Goal: Information Seeking & Learning: Learn about a topic

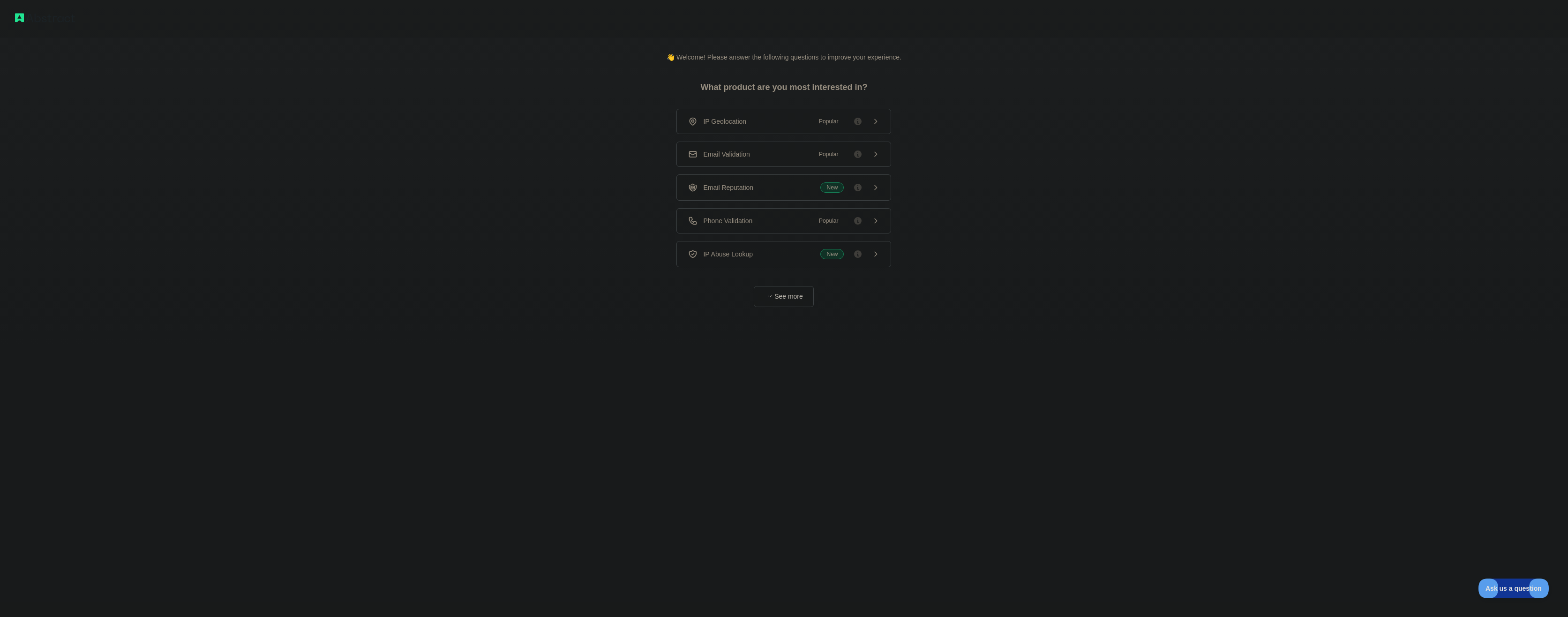
click at [793, 123] on div "IP Geolocation Popular" at bounding box center [784, 121] width 191 height 9
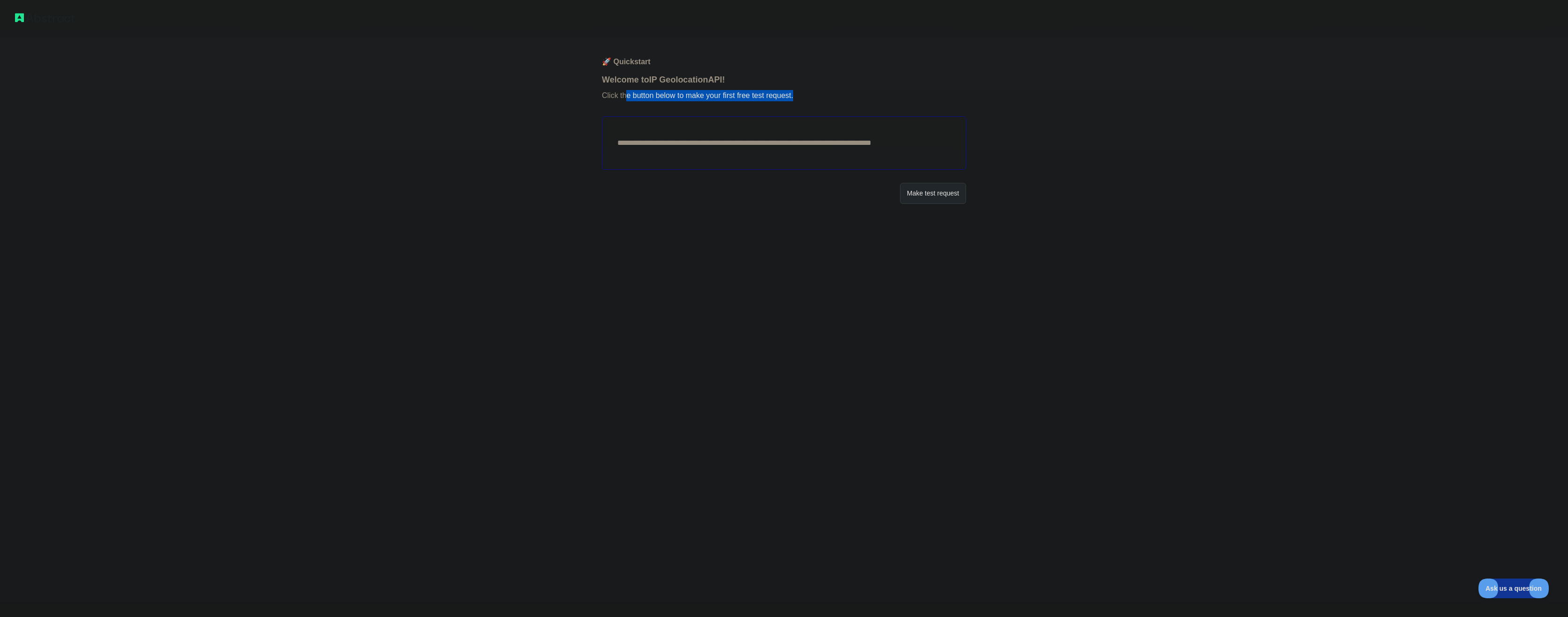
drag, startPoint x: 628, startPoint y: 97, endPoint x: 801, endPoint y: 99, distance: 173.0
click at [801, 99] on p "Click the button below to make your first free test request." at bounding box center [784, 101] width 364 height 30
drag, startPoint x: 801, startPoint y: 99, endPoint x: 780, endPoint y: 99, distance: 21.0
click at [780, 99] on p "Click the button below to make your first free test request." at bounding box center [784, 101] width 364 height 30
click at [925, 192] on button "Make test request" at bounding box center [933, 193] width 66 height 21
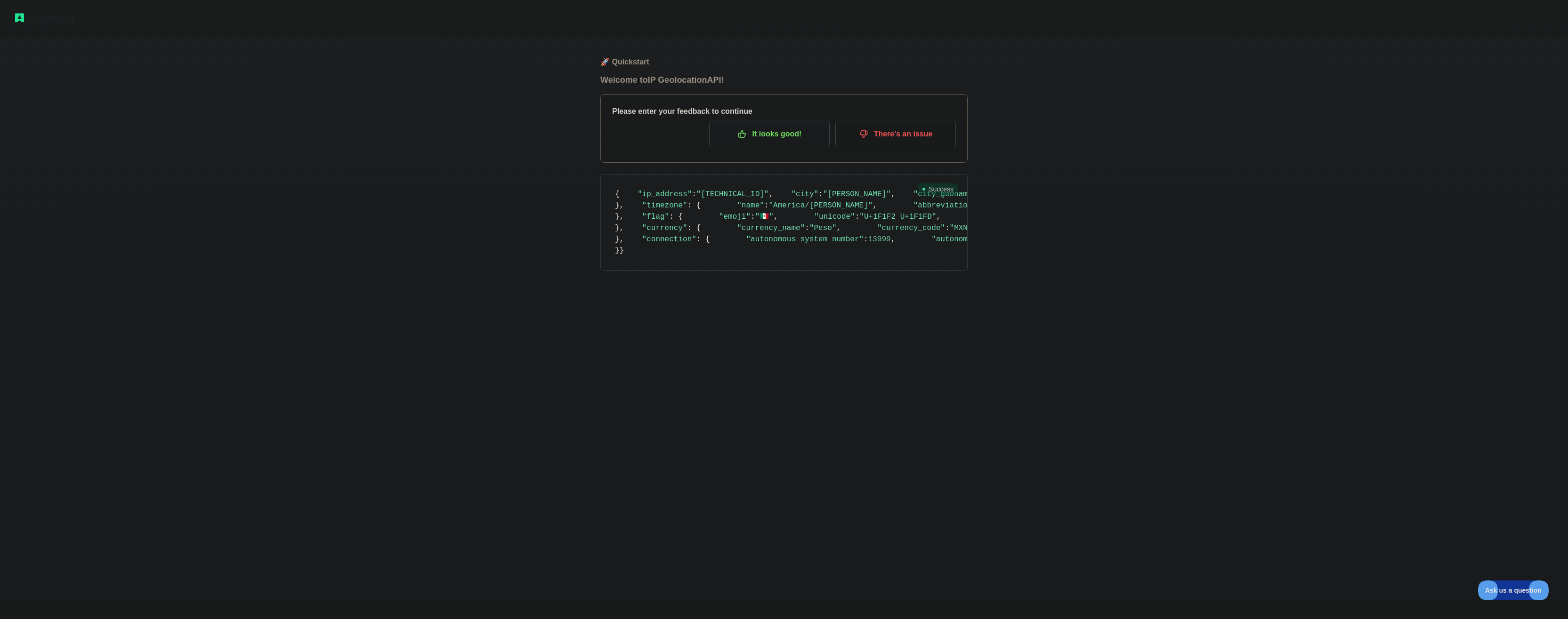
click at [778, 137] on p "It looks good!" at bounding box center [769, 134] width 106 height 16
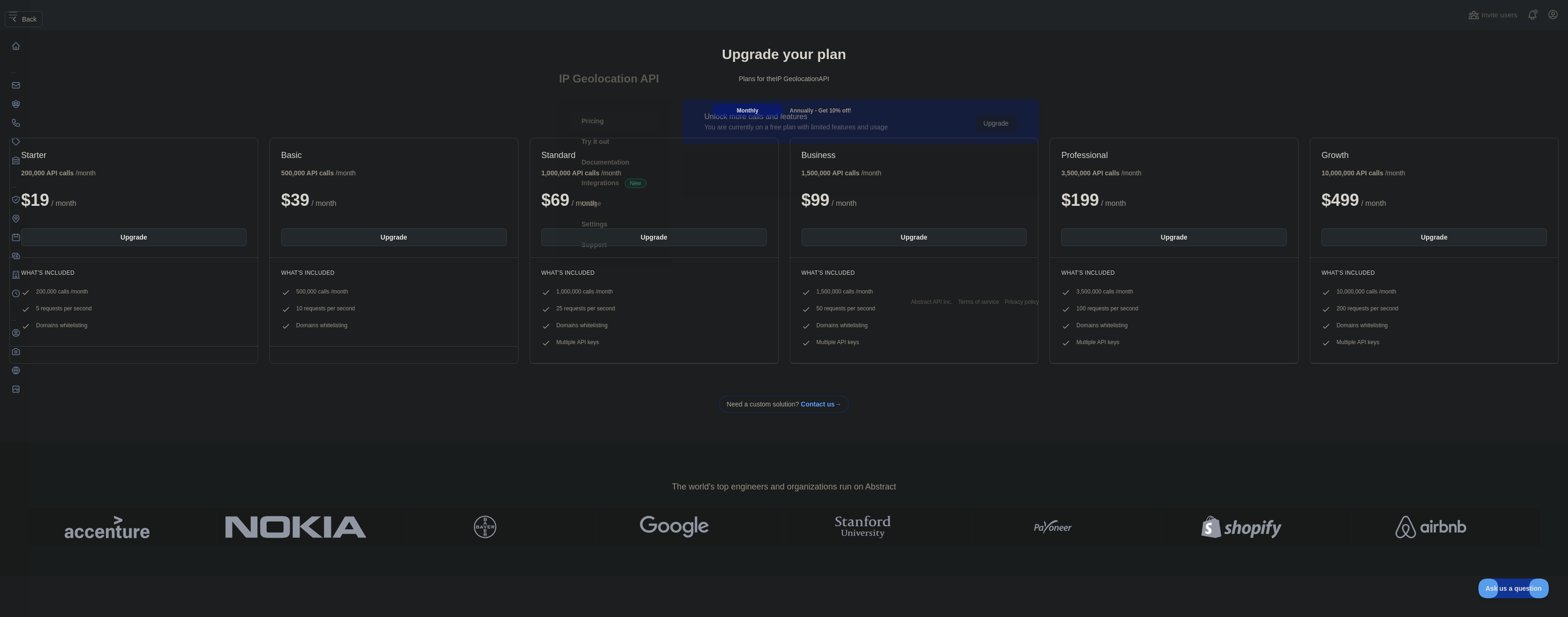
click at [109, 77] on div "Plans for the IP Geolocation API" at bounding box center [783, 79] width 1553 height 9
click at [32, 24] on button "Back" at bounding box center [24, 19] width 38 height 16
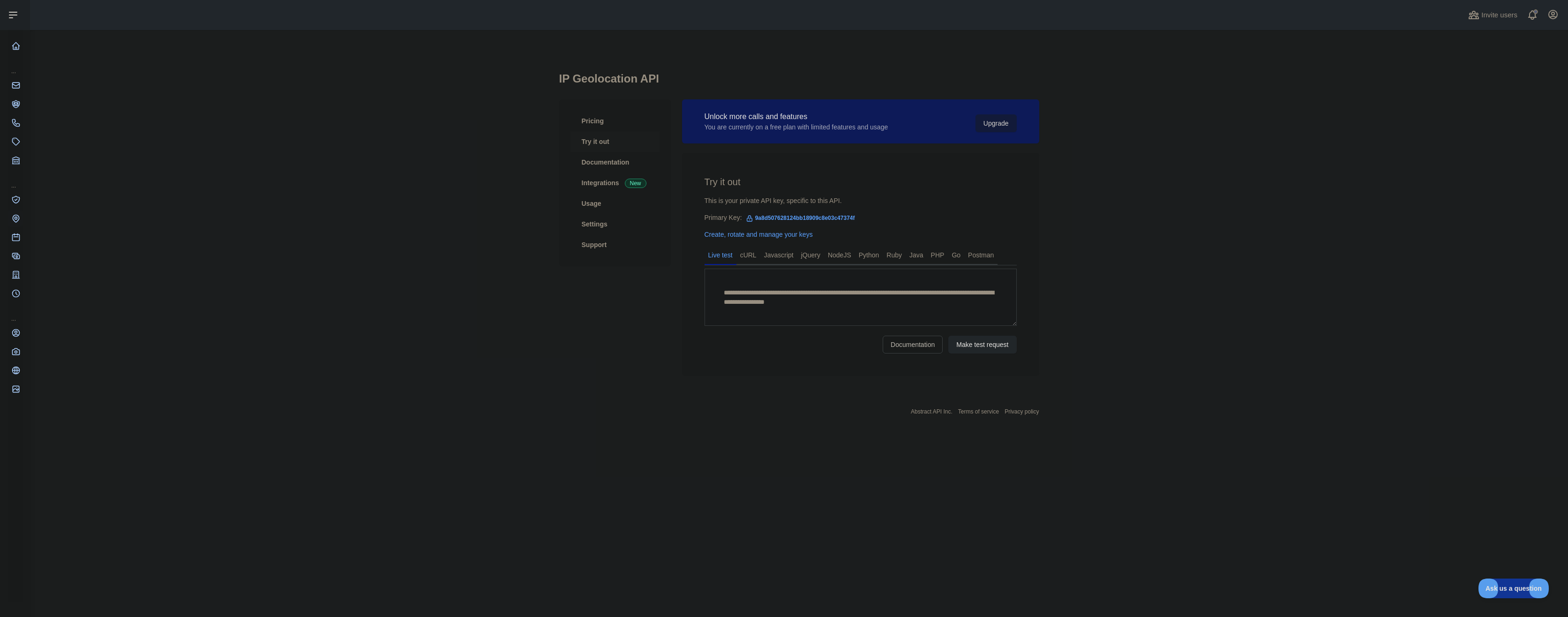
click at [311, 289] on main "**********" at bounding box center [799, 323] width 1538 height 587
drag, startPoint x: 712, startPoint y: 201, endPoint x: 713, endPoint y: 219, distance: 18.0
click at [713, 219] on div "**********" at bounding box center [861, 264] width 357 height 224
click at [729, 434] on div "**********" at bounding box center [799, 238] width 480 height 415
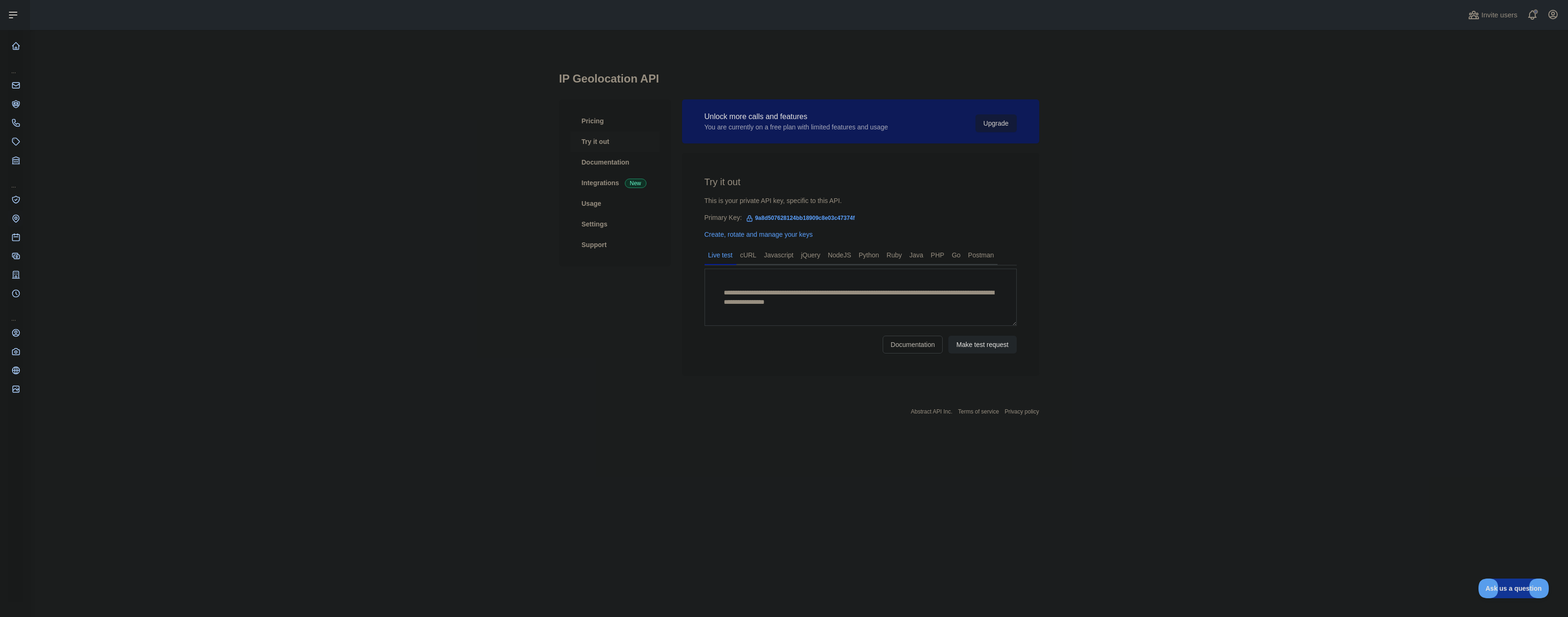
click at [800, 434] on div "**********" at bounding box center [799, 238] width 480 height 415
click at [603, 142] on link "Try it out" at bounding box center [615, 142] width 89 height 21
click at [597, 164] on link "Documentation" at bounding box center [615, 163] width 89 height 21
click at [598, 180] on link "Integrations New" at bounding box center [615, 183] width 89 height 21
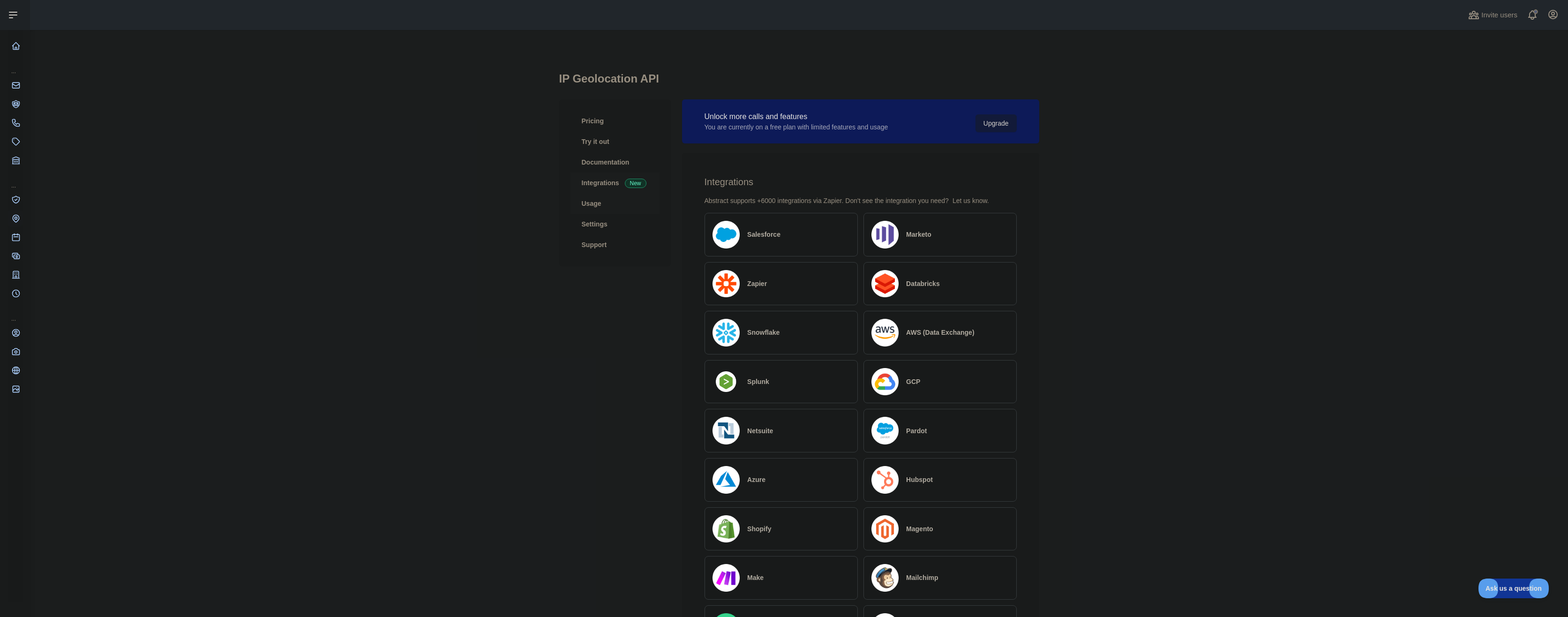
click at [599, 208] on link "Usage" at bounding box center [615, 203] width 89 height 21
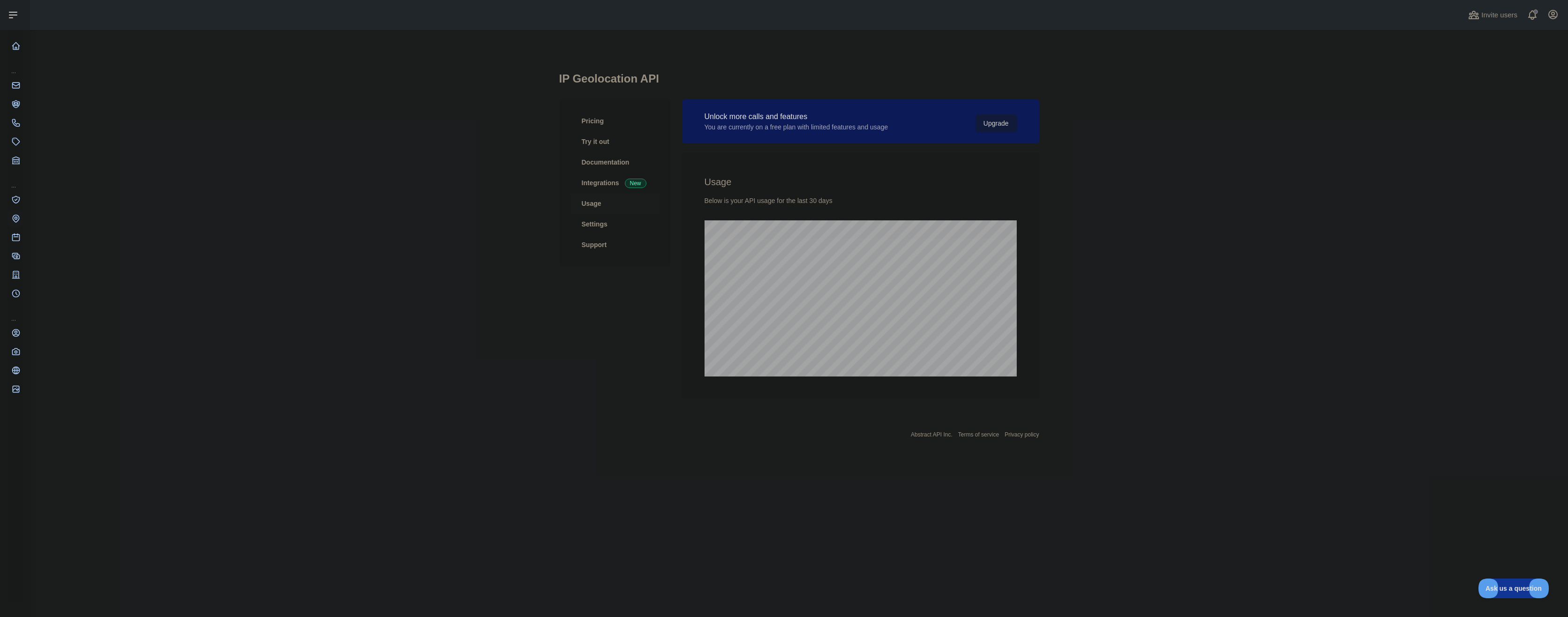
scroll to position [587, 1538]
click at [611, 230] on link "Settings" at bounding box center [615, 224] width 89 height 21
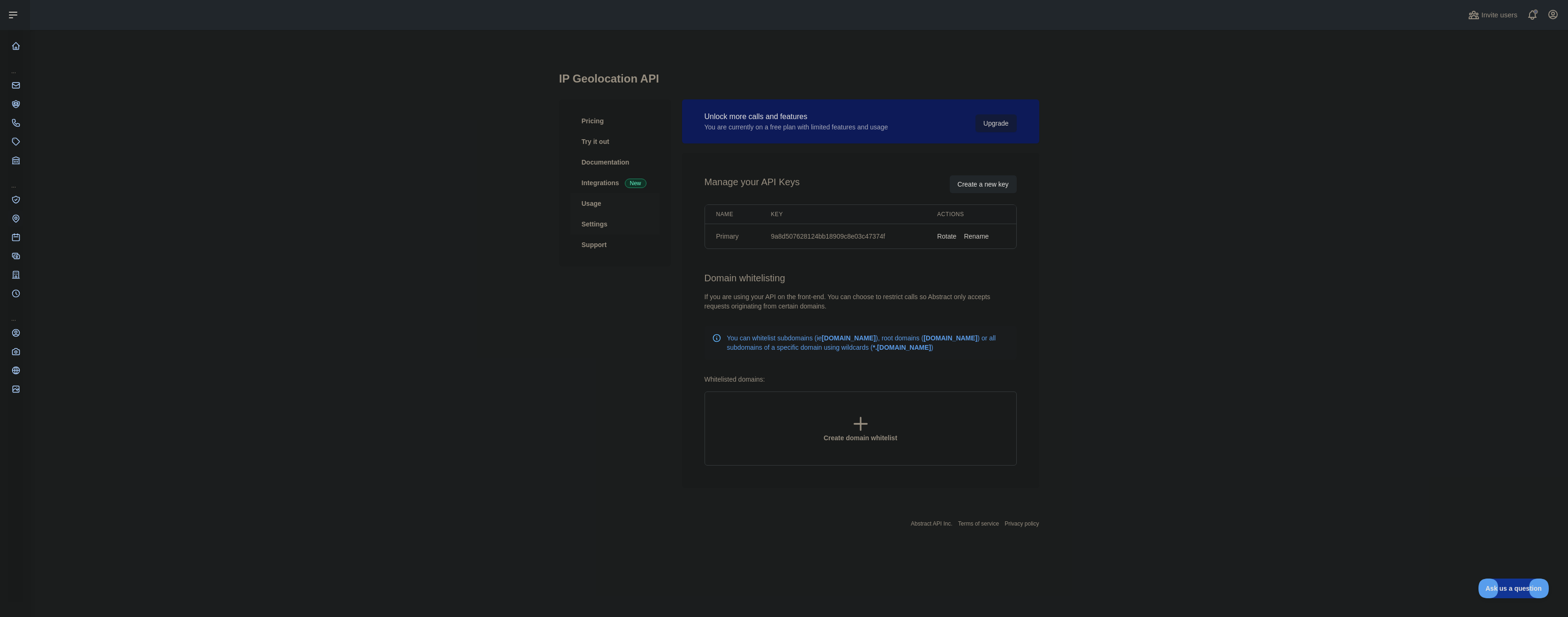
click at [600, 202] on link "Usage" at bounding box center [615, 203] width 89 height 21
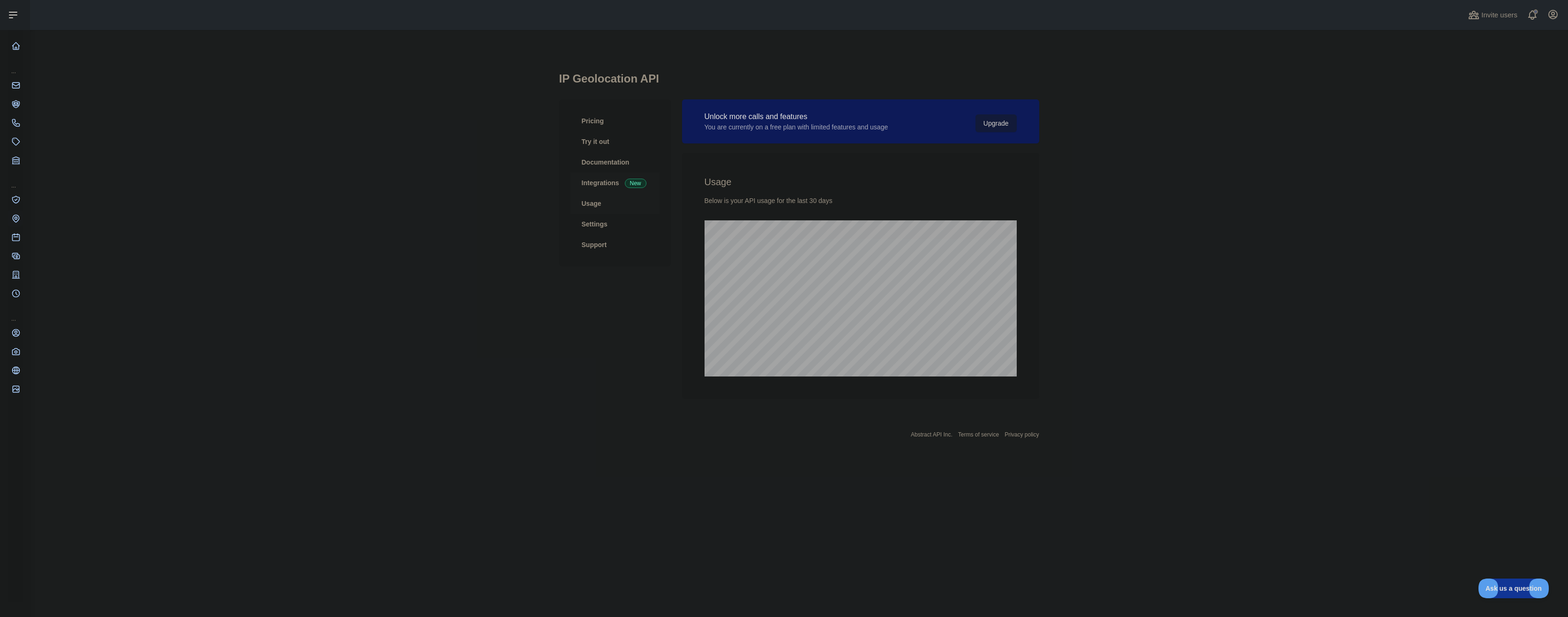
scroll to position [587, 1538]
click at [609, 183] on link "Integrations New" at bounding box center [615, 183] width 89 height 21
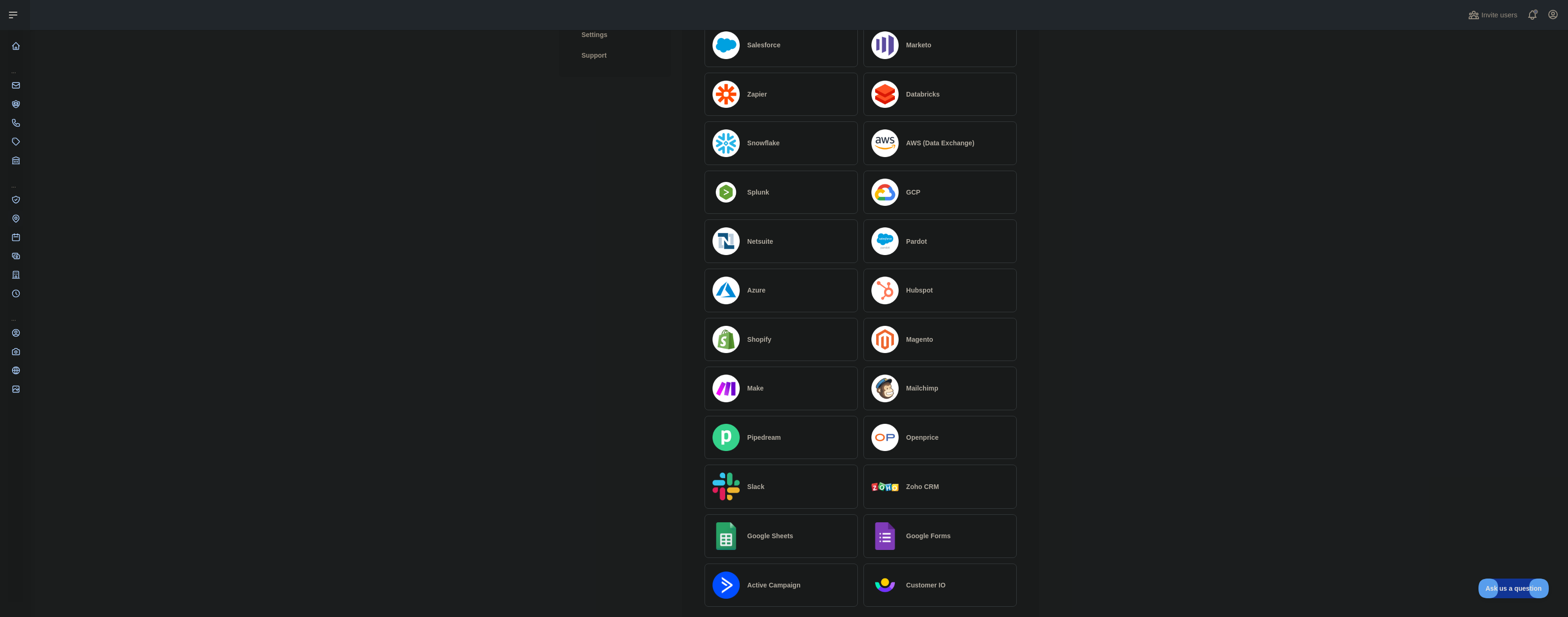
scroll to position [271, 0]
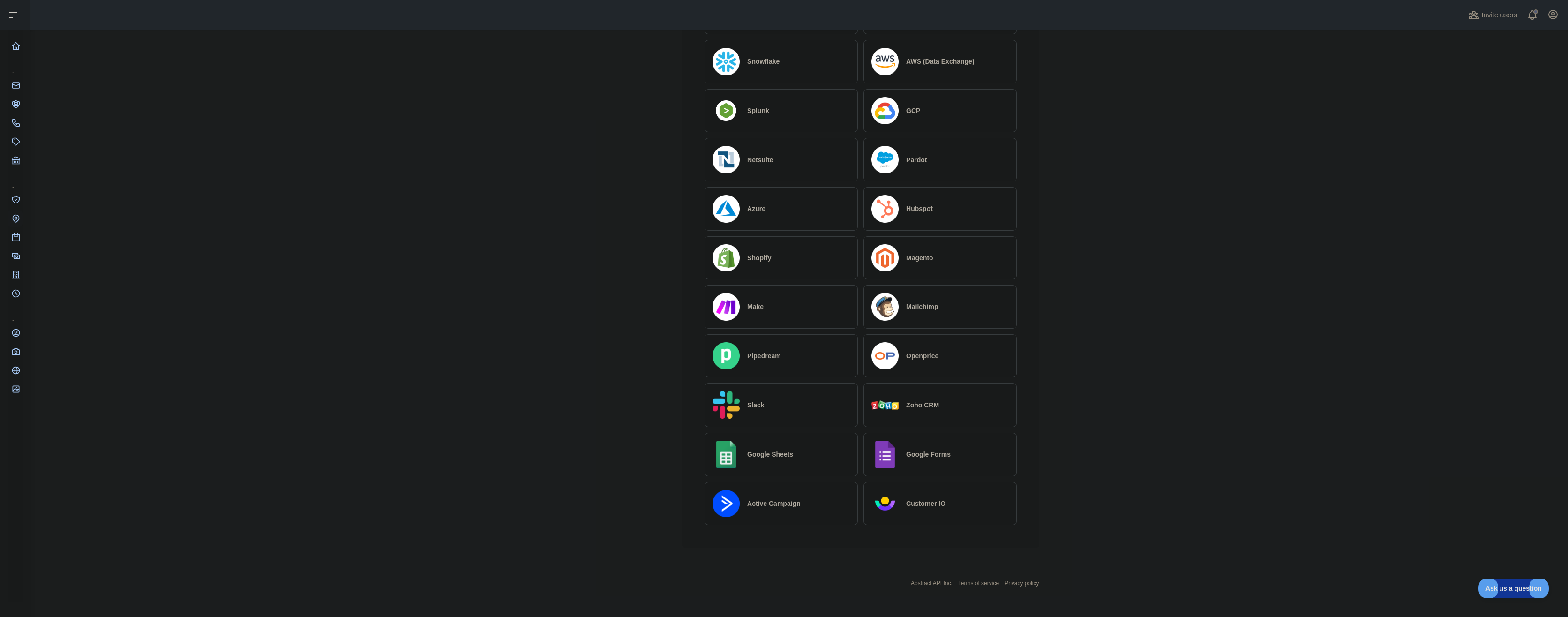
click at [755, 457] on h2 "Google Sheets" at bounding box center [770, 454] width 46 height 9
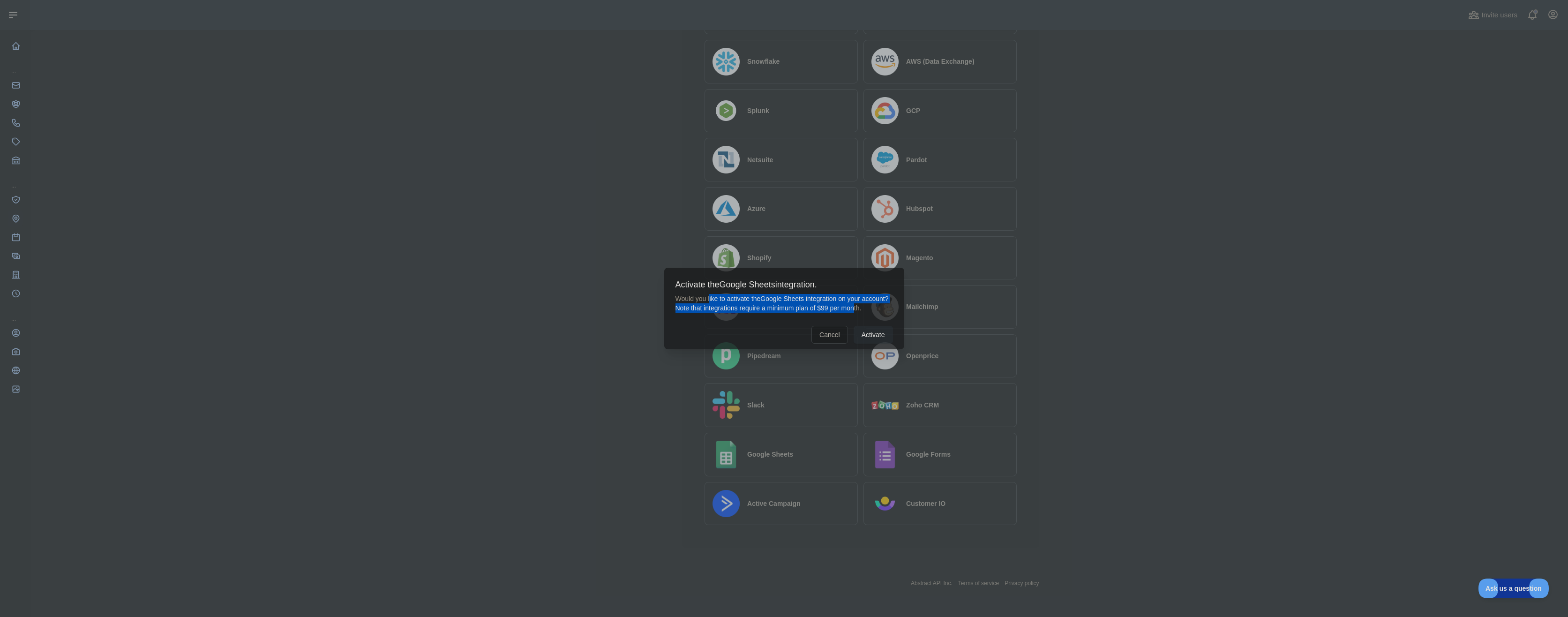
drag, startPoint x: 710, startPoint y: 298, endPoint x: 857, endPoint y: 309, distance: 147.4
click at [857, 309] on p "Would you like to activate the Google Sheets integration on your account? Note …" at bounding box center [784, 303] width 217 height 19
click at [831, 333] on button "Cancel" at bounding box center [830, 334] width 37 height 18
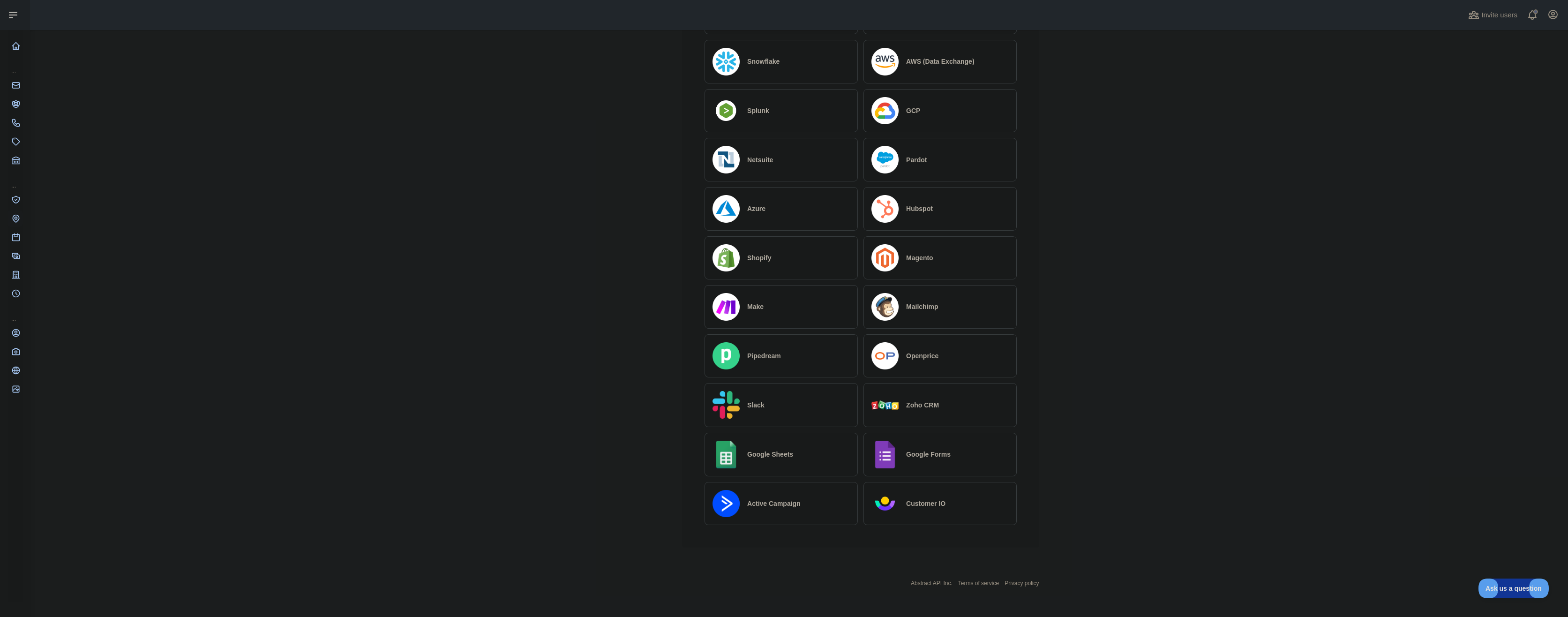
click at [597, 356] on div "Pricing Try it out Documentation Integrations New Usage Settings Support" at bounding box center [615, 188] width 123 height 719
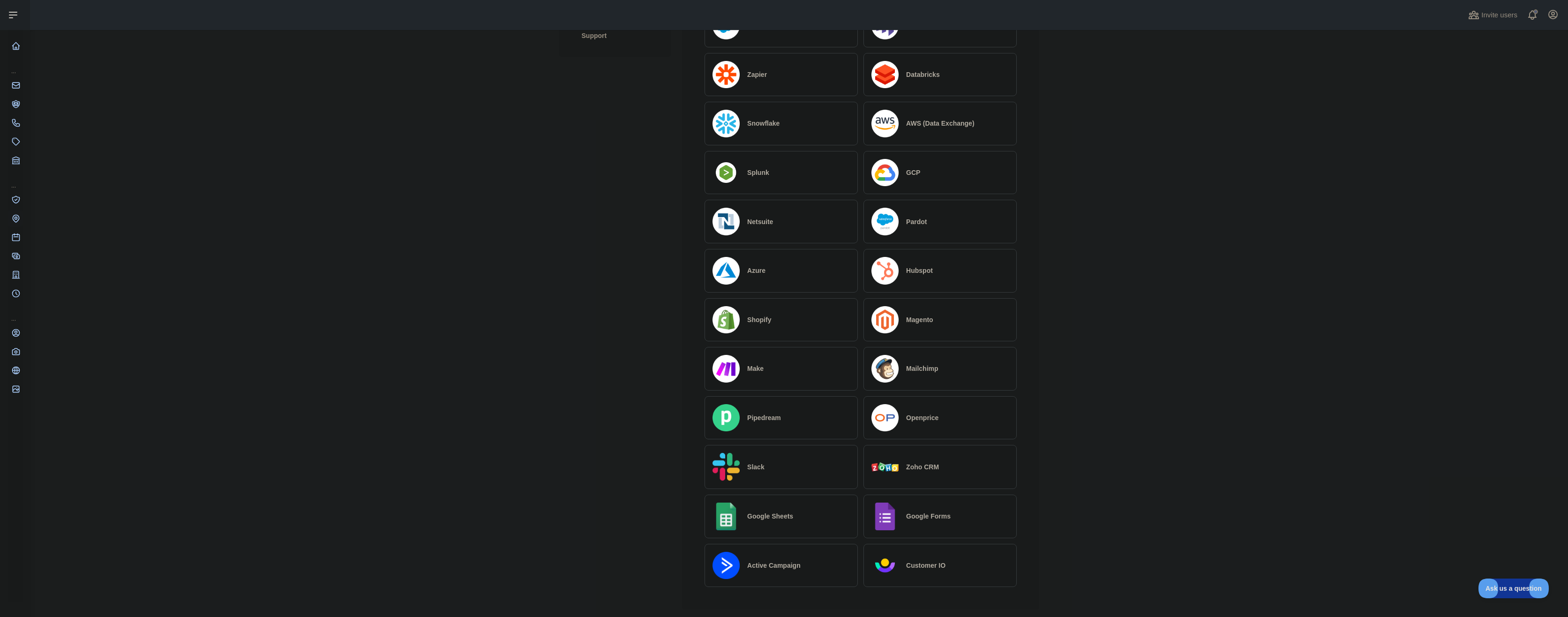
scroll to position [0, 0]
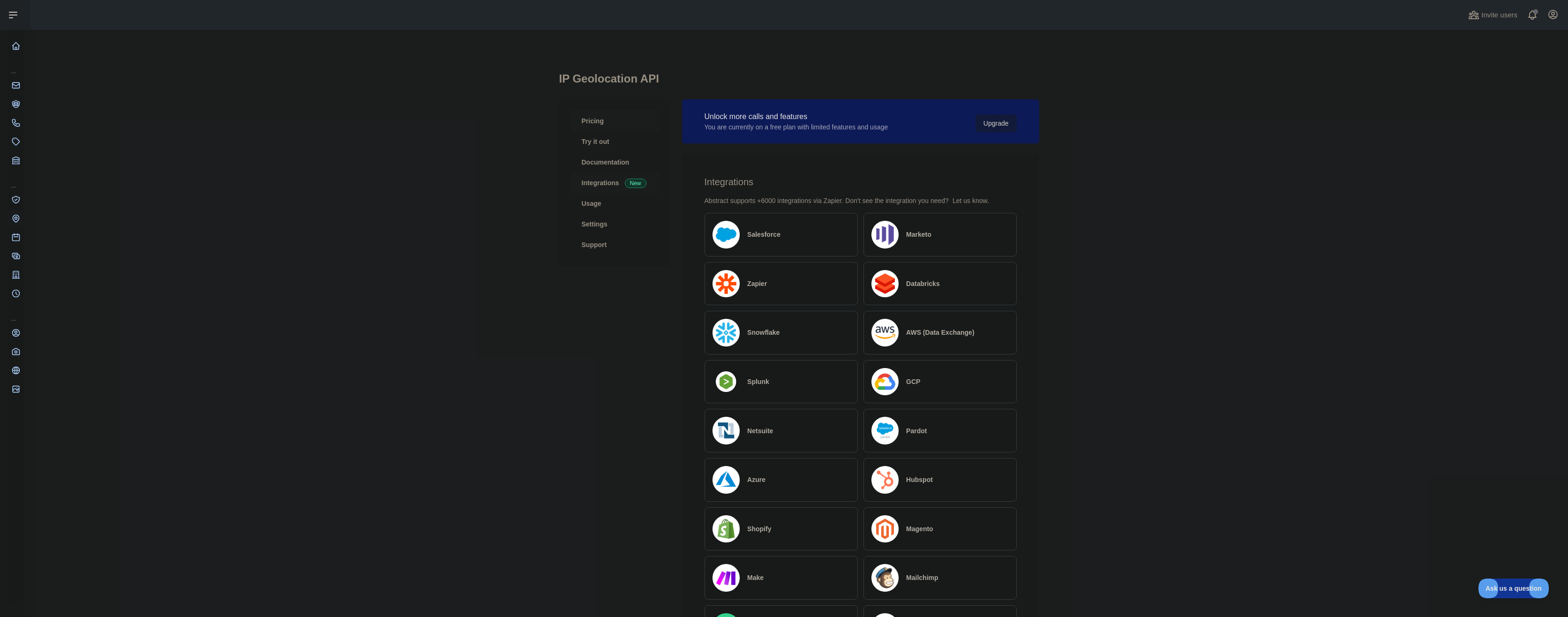
click at [598, 113] on link "Pricing" at bounding box center [615, 121] width 89 height 21
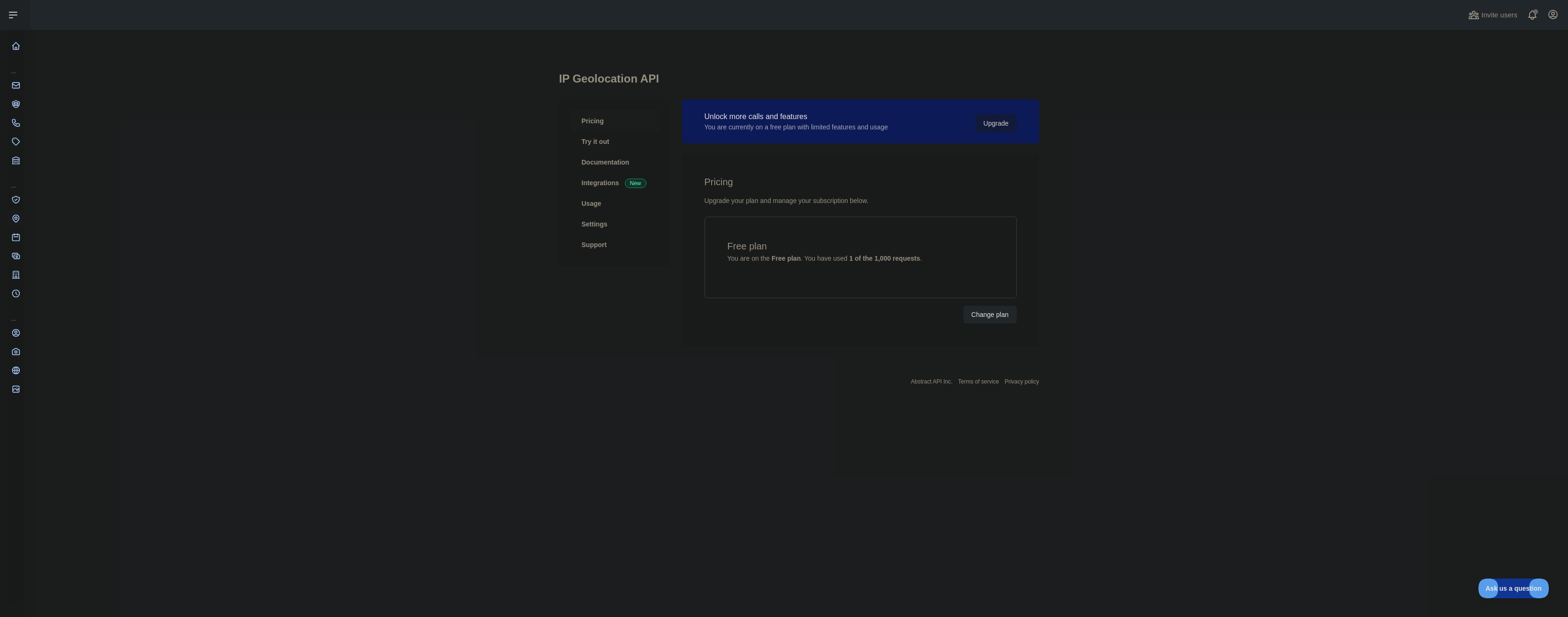
click at [547, 389] on main "IP Geolocation API Pricing Try it out Documentation Integrations New Usage Sett…" at bounding box center [799, 323] width 1538 height 587
click at [1535, 21] on span at bounding box center [1536, 15] width 19 height 30
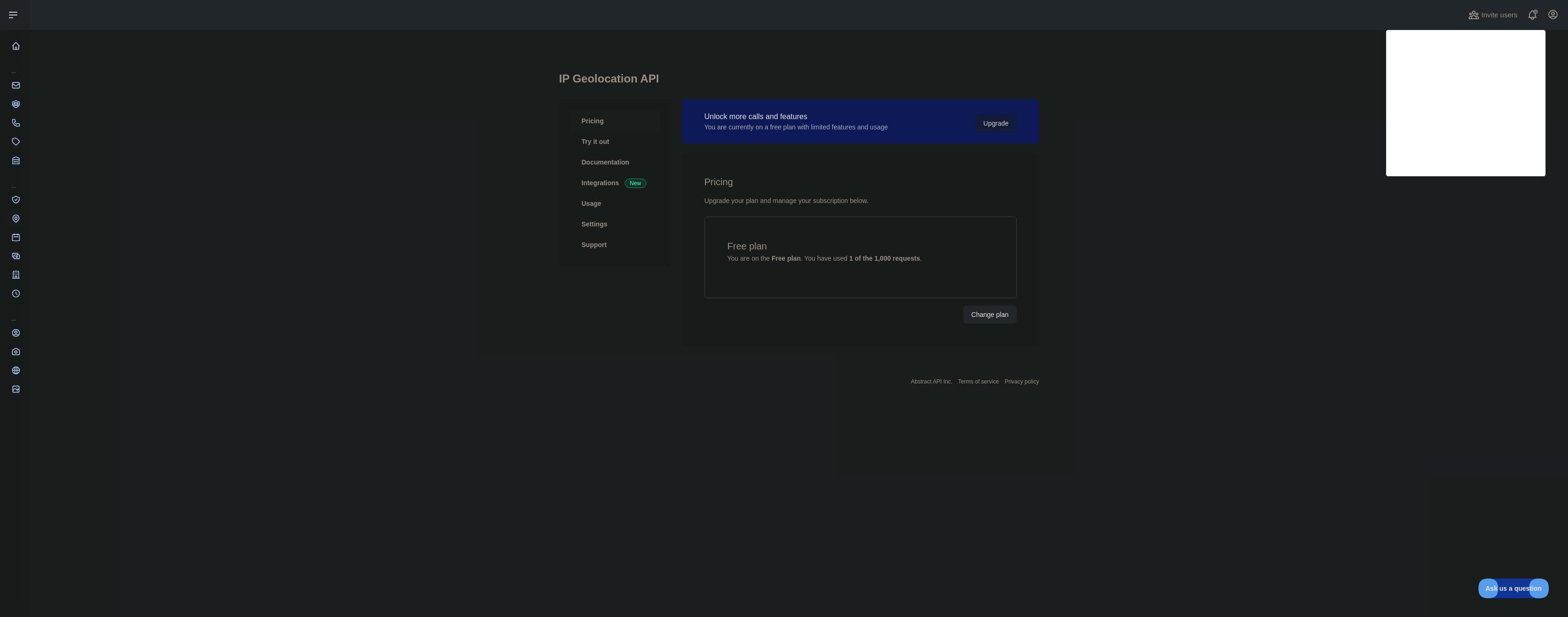
drag, startPoint x: 1349, startPoint y: 323, endPoint x: 1258, endPoint y: 300, distance: 93.9
click at [1348, 323] on main "IP Geolocation API Pricing Try it out Documentation Integrations New Usage Sett…" at bounding box center [799, 323] width 1538 height 587
